Goal: Task Accomplishment & Management: Use online tool/utility

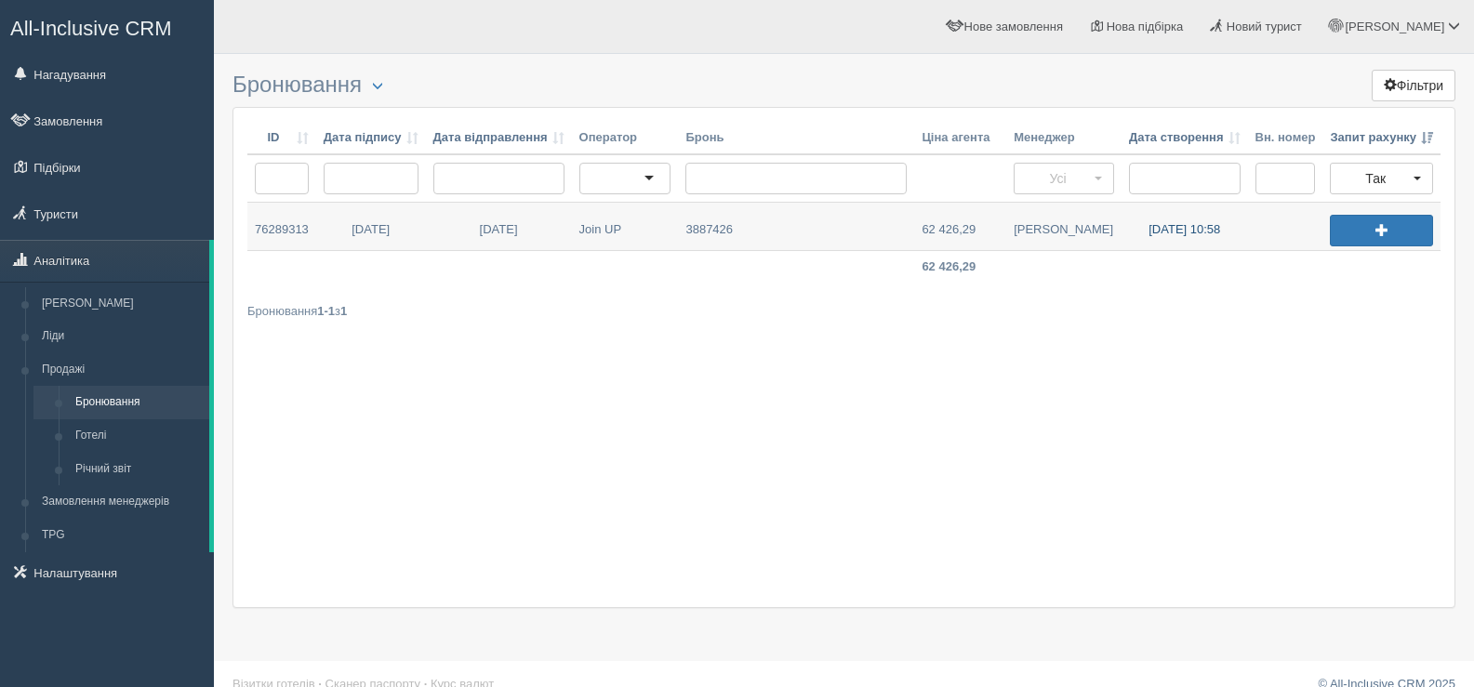
click at [1167, 230] on link "04.10.2025 10:58" at bounding box center [1185, 226] width 126 height 47
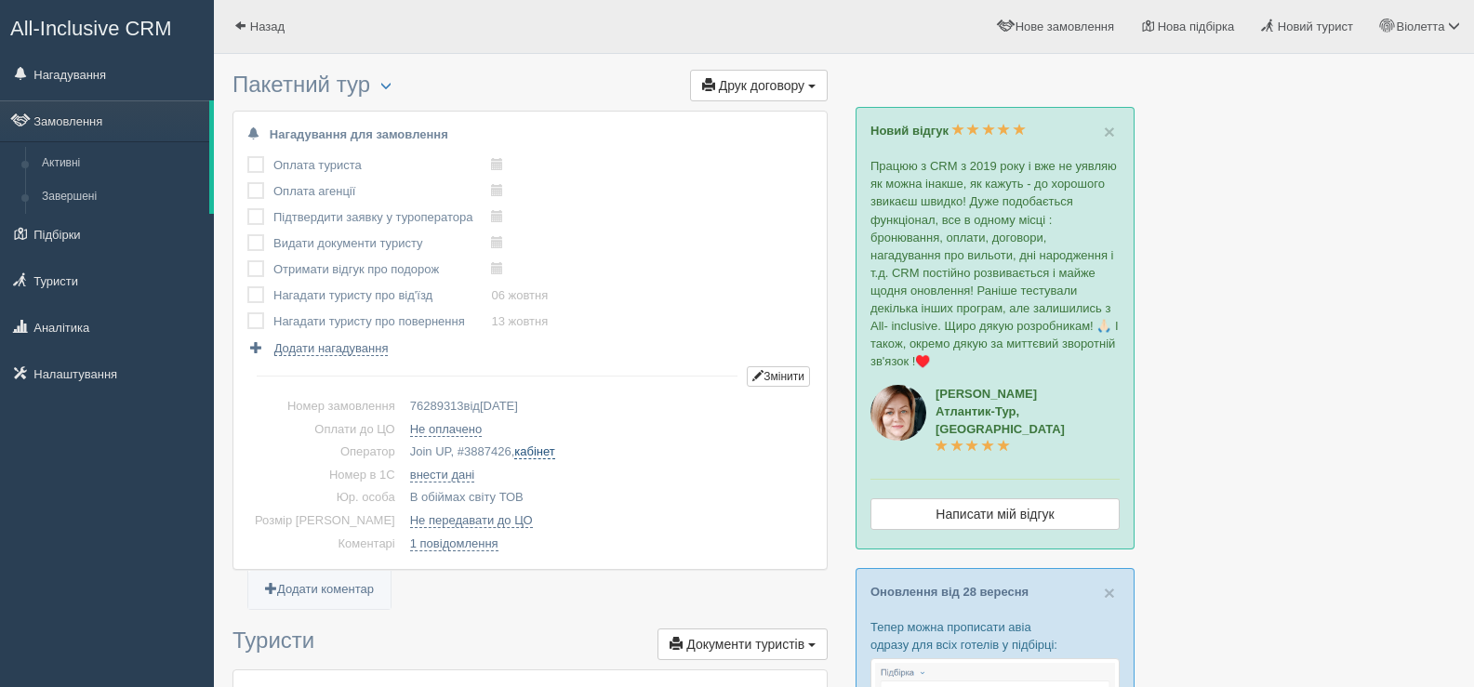
drag, startPoint x: 431, startPoint y: 452, endPoint x: 486, endPoint y: 452, distance: 55.8
click at [486, 452] on td "Join UP, # 3887426 , кабінет" at bounding box center [608, 452] width 410 height 23
click at [387, 86] on span "button" at bounding box center [385, 85] width 11 height 11
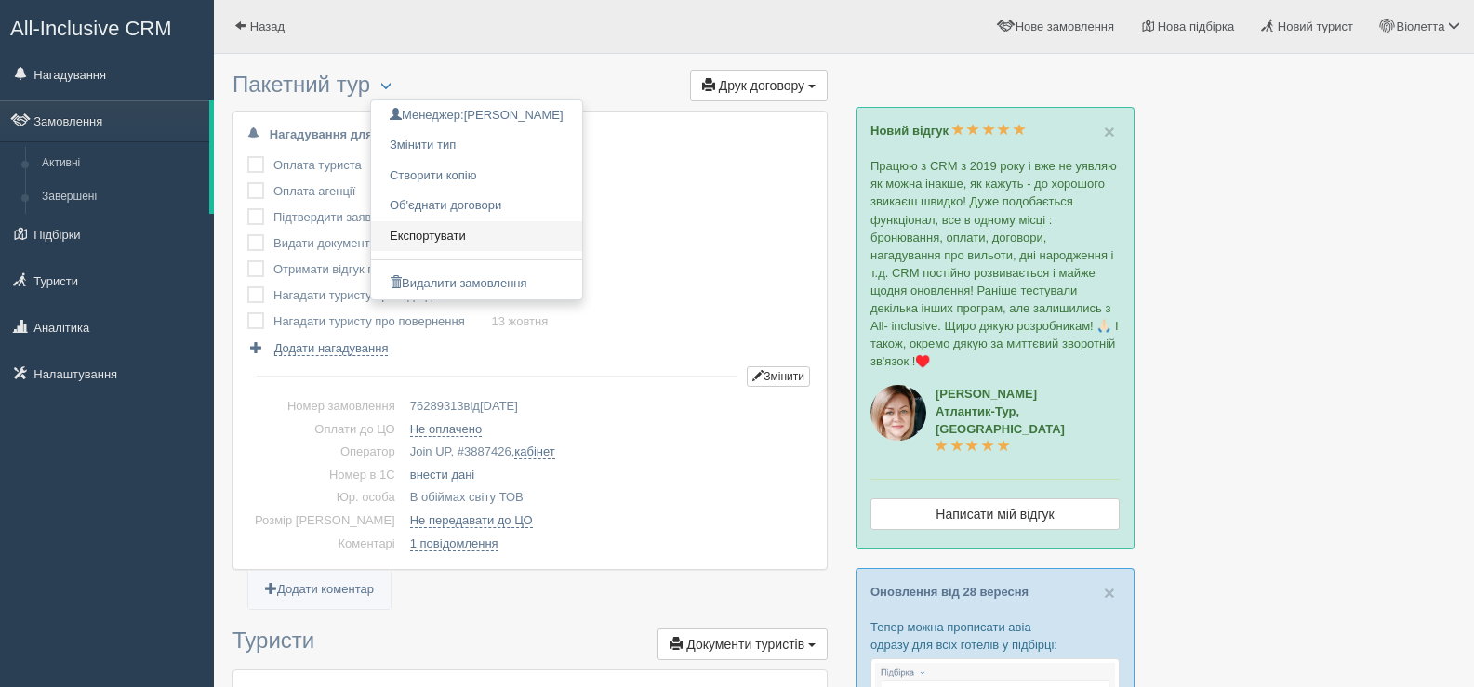
click at [446, 233] on link "Експортувати" at bounding box center [476, 236] width 211 height 31
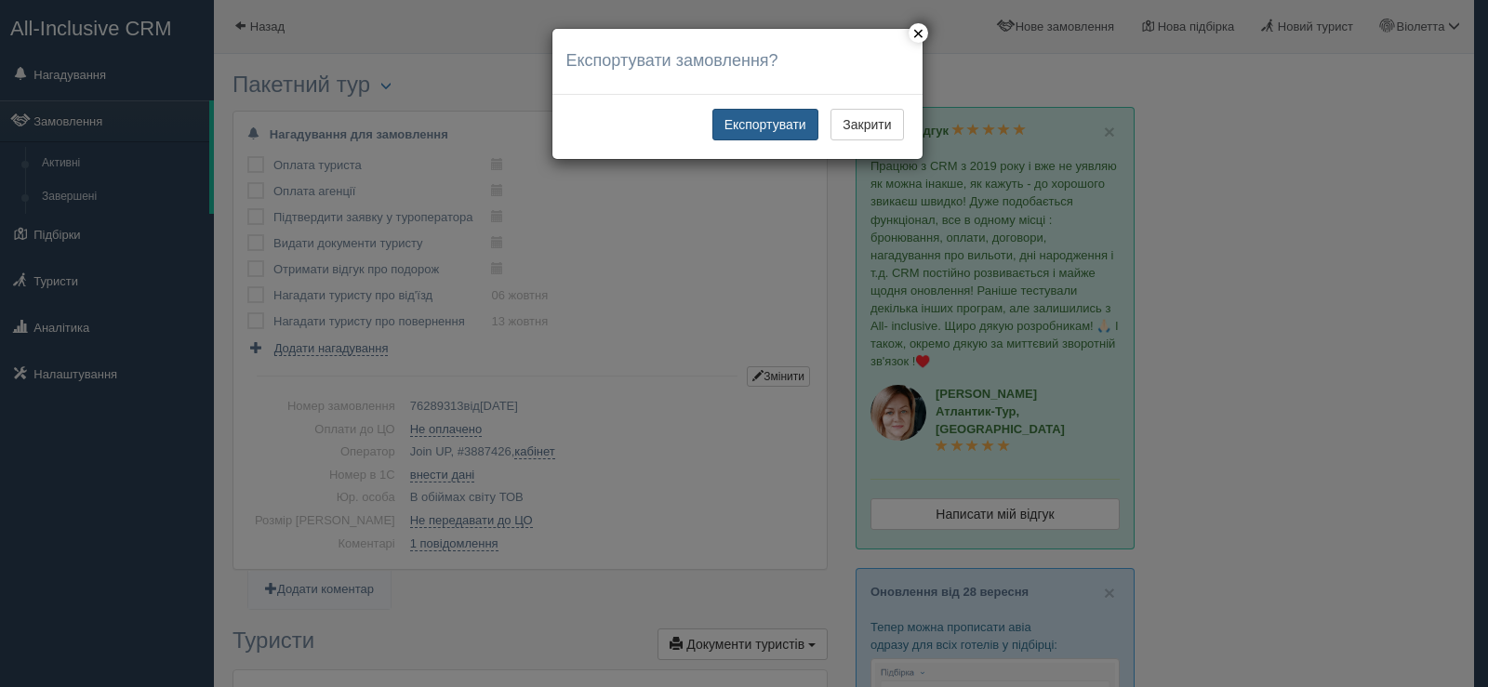
click at [763, 123] on button "Експортувати" at bounding box center [765, 125] width 106 height 32
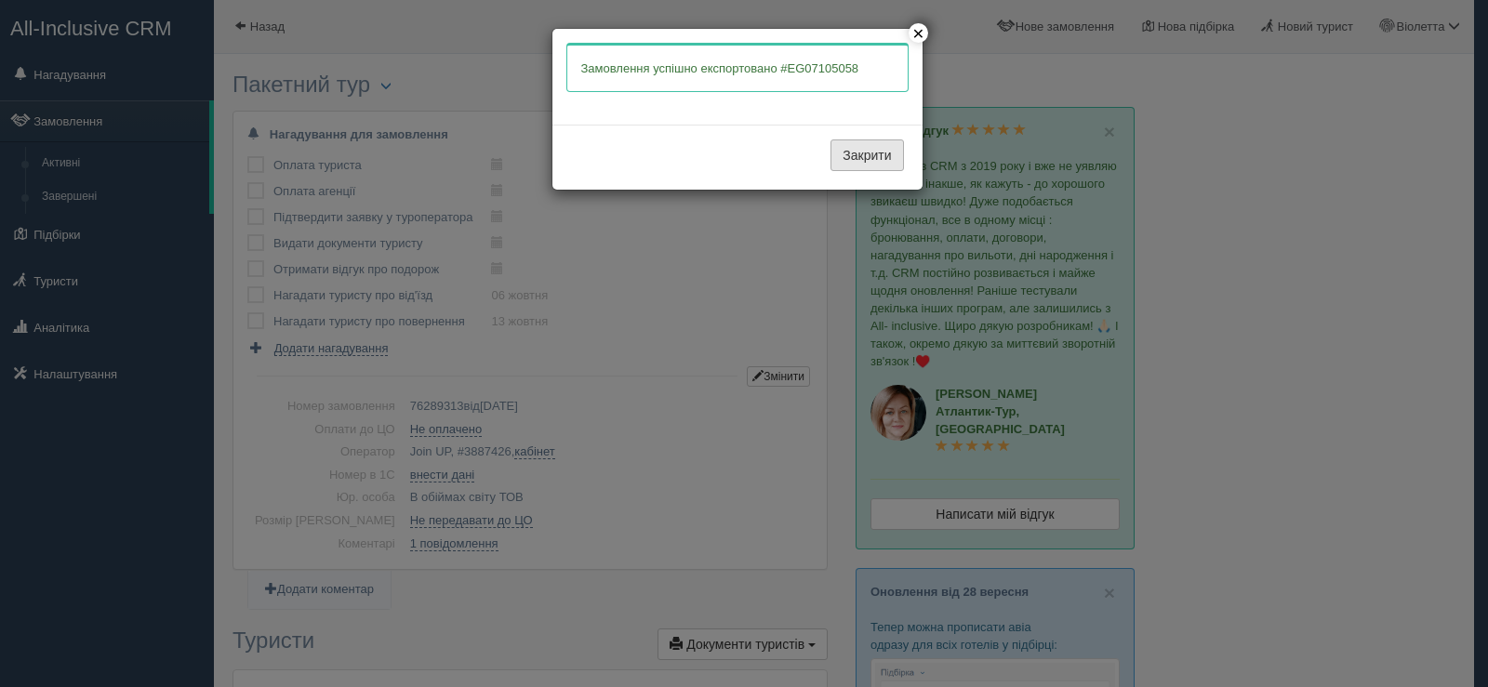
click at [842, 158] on button "Закрити" at bounding box center [866, 155] width 73 height 32
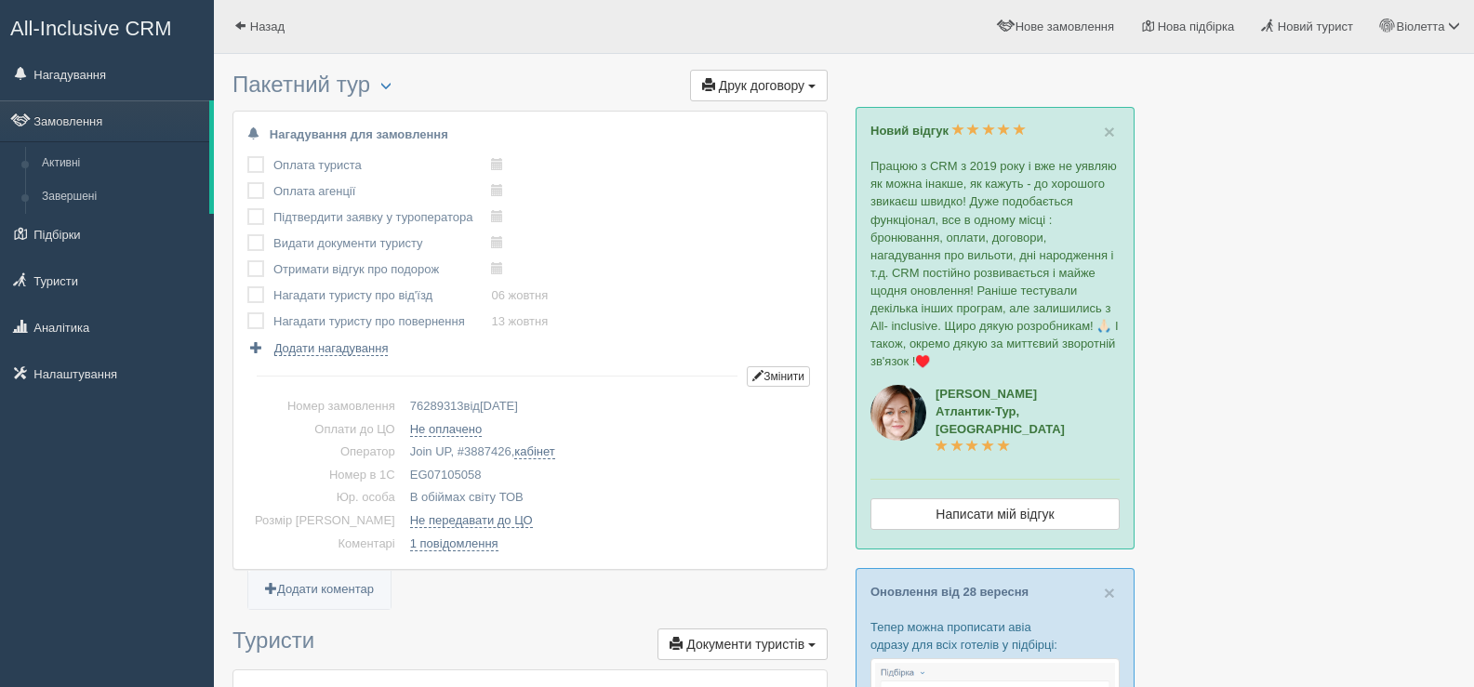
drag, startPoint x: 453, startPoint y: 472, endPoint x: 377, endPoint y: 471, distance: 76.3
click at [403, 471] on td "EG07105058" at bounding box center [608, 475] width 410 height 23
copy td "EG07105058"
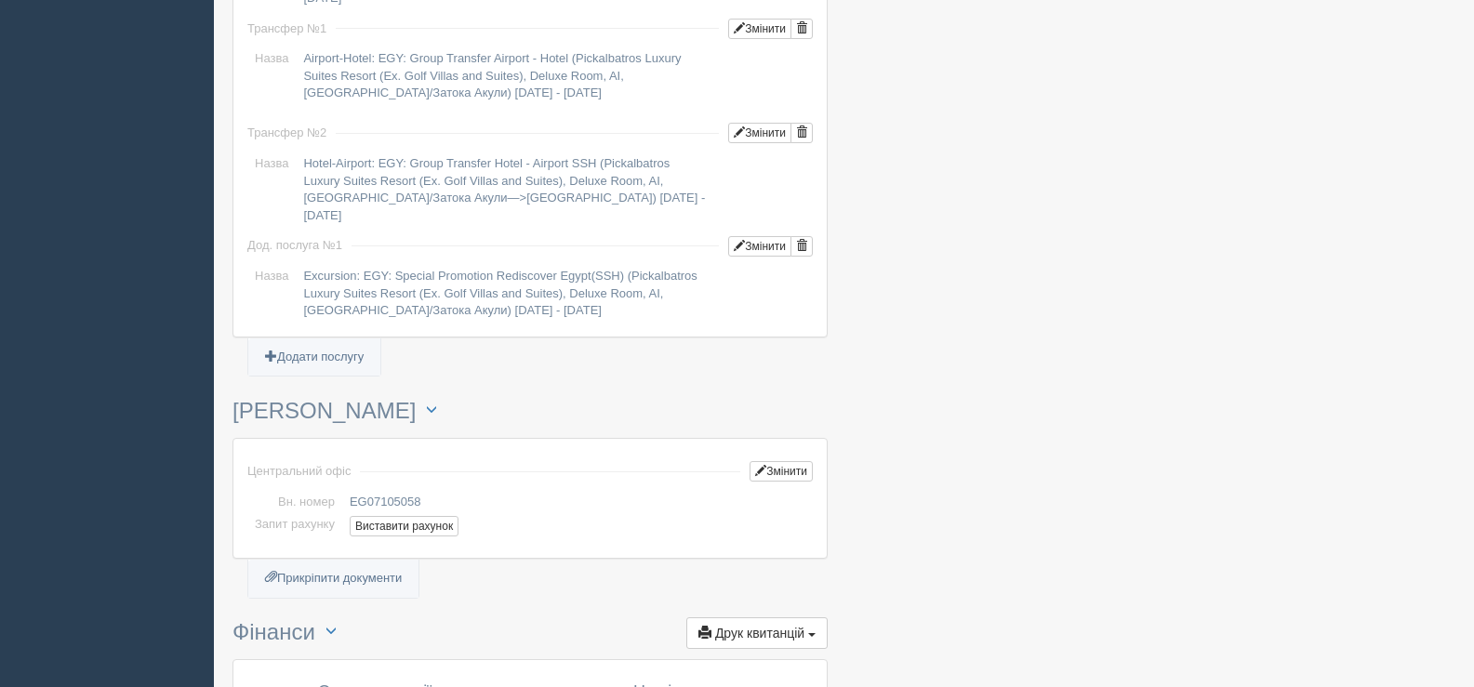
scroll to position [1860, 0]
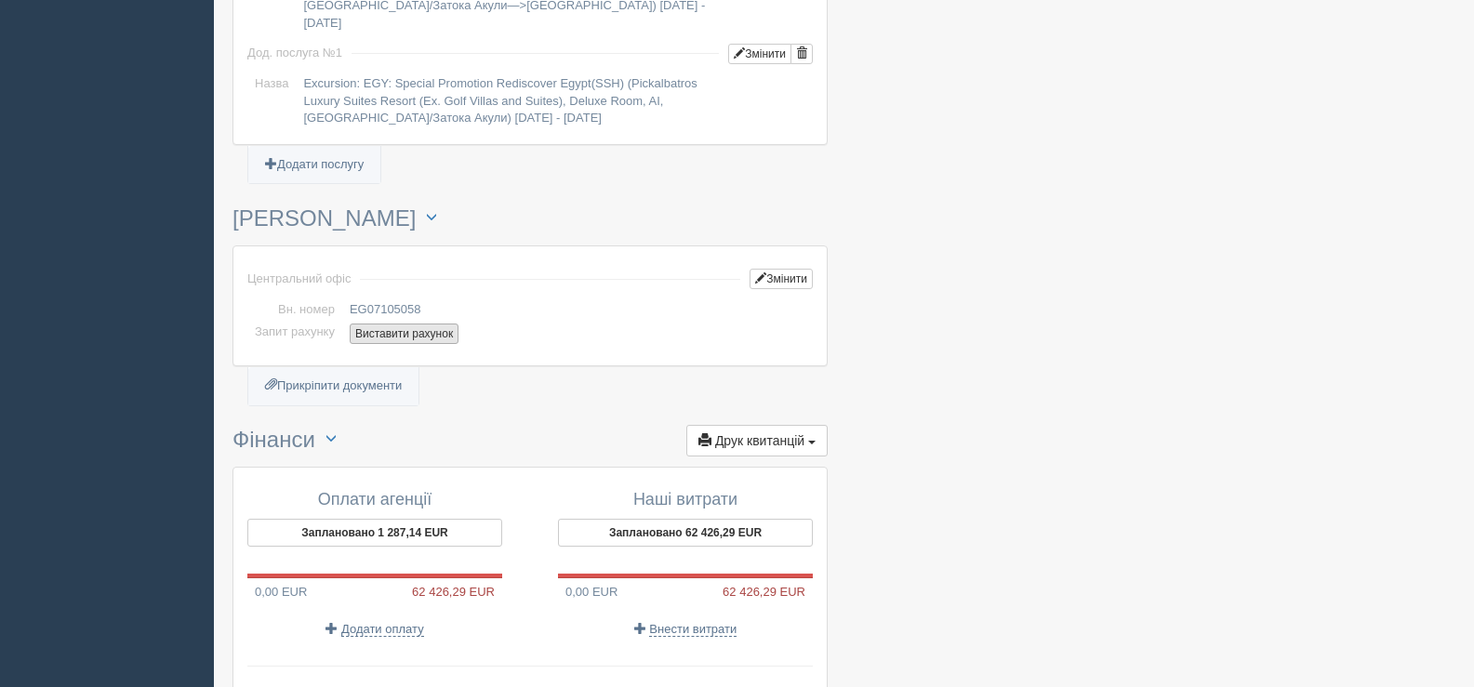
click at [381, 324] on button "Виставити рахунок" at bounding box center [404, 334] width 109 height 20
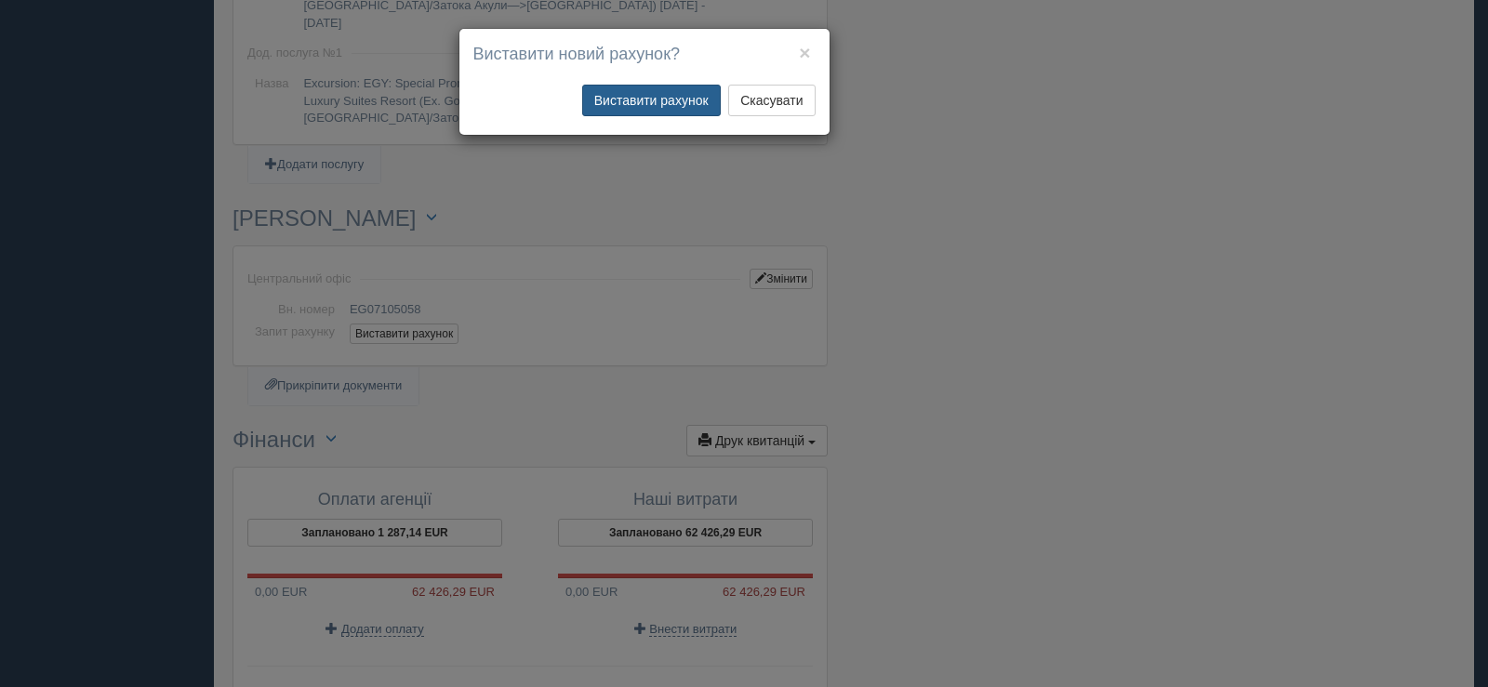
click at [646, 92] on button "Виставити рахунок" at bounding box center [651, 101] width 139 height 32
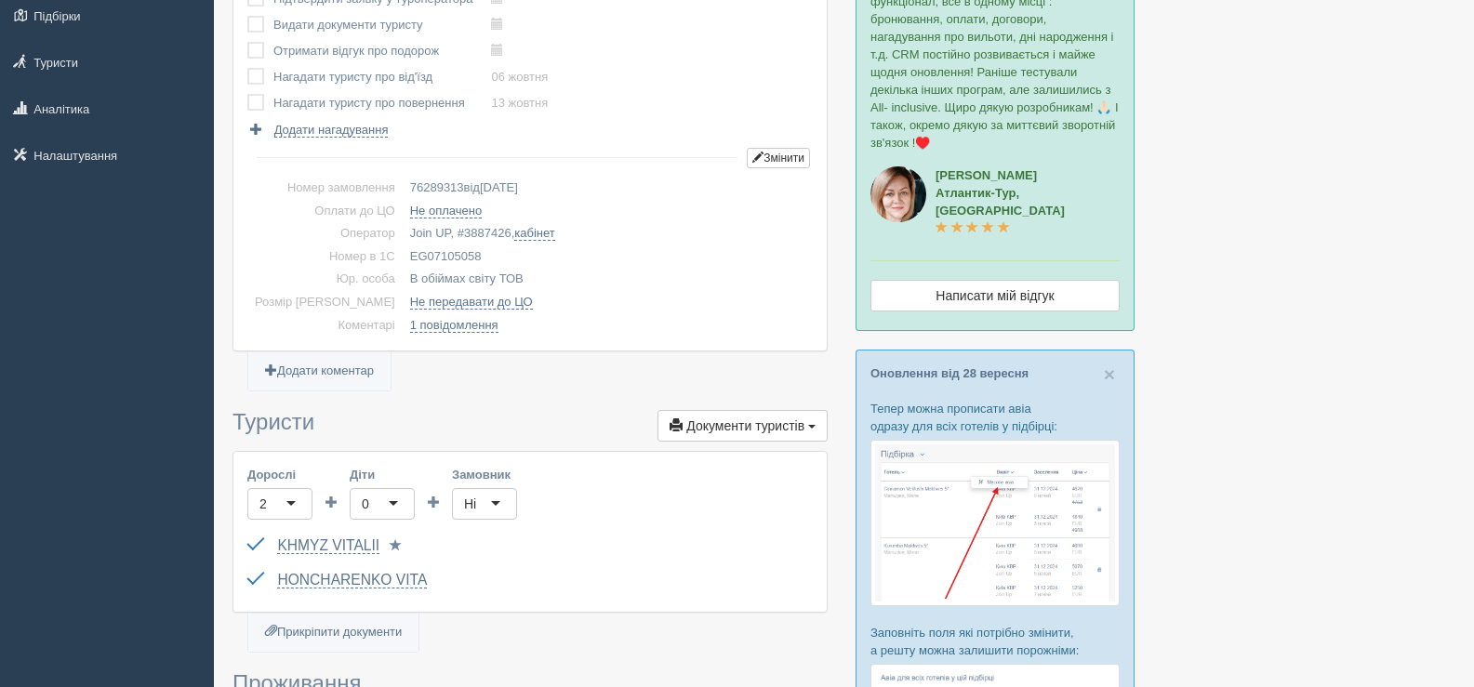
scroll to position [0, 0]
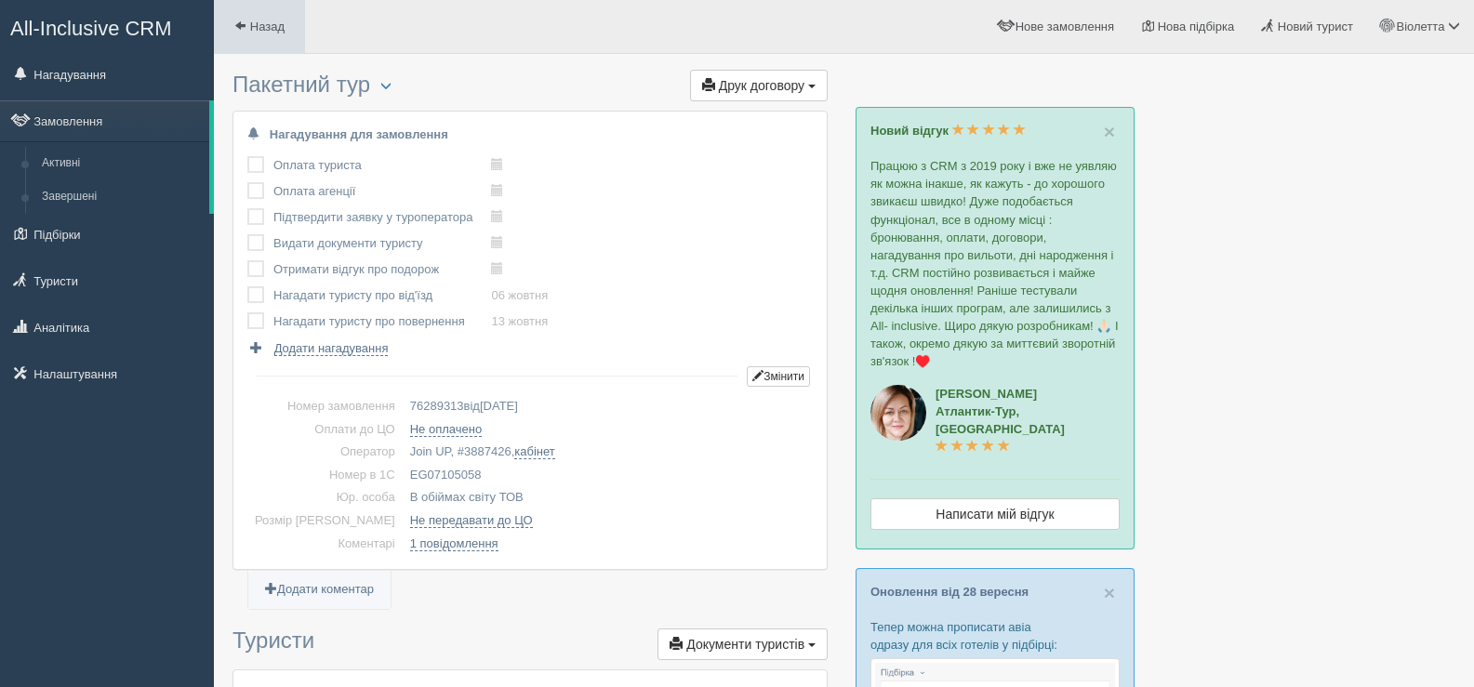
click at [240, 25] on span at bounding box center [240, 26] width 12 height 12
